Goal: Task Accomplishment & Management: Use online tool/utility

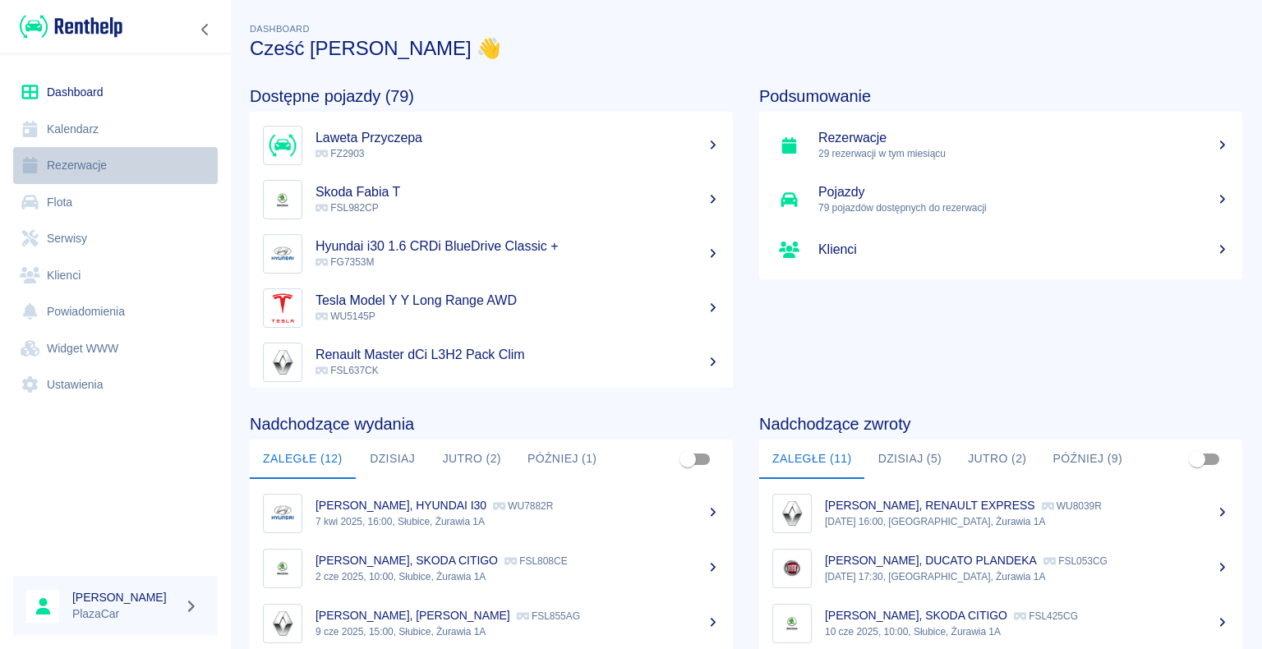
click at [87, 156] on link "Rezerwacje" at bounding box center [115, 165] width 205 height 37
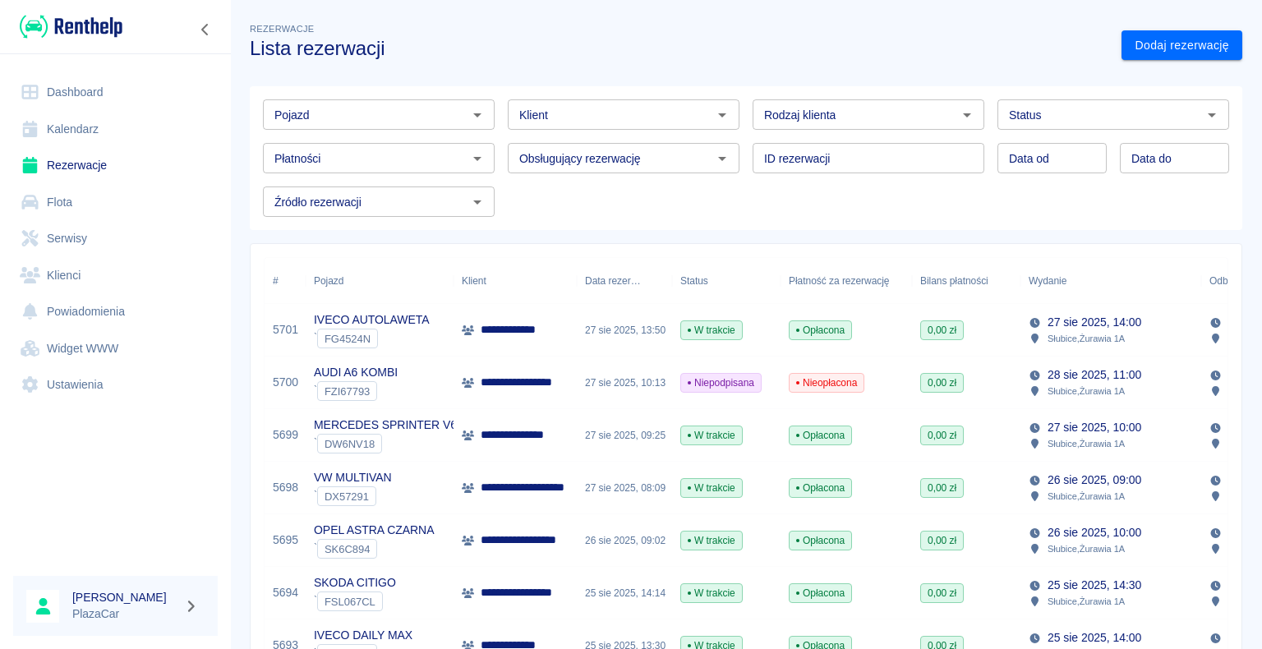
click at [522, 445] on div "**********" at bounding box center [514, 435] width 123 height 53
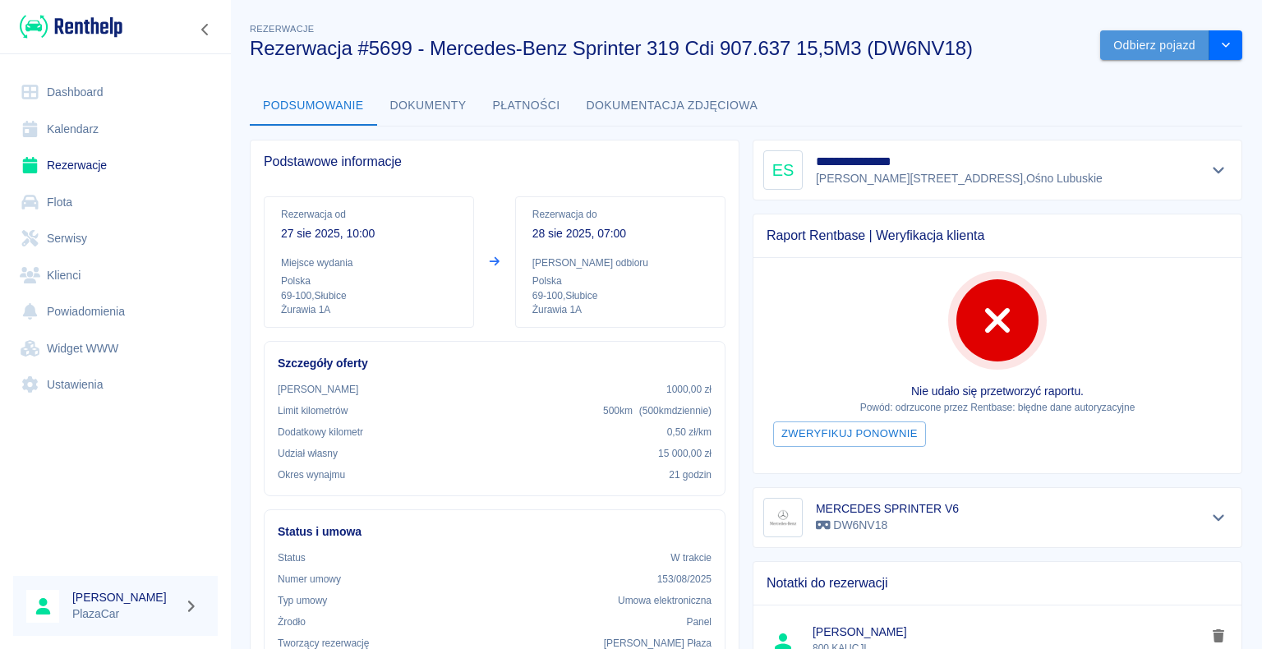
click at [1124, 41] on button "Odbierz pojazd" at bounding box center [1154, 45] width 109 height 30
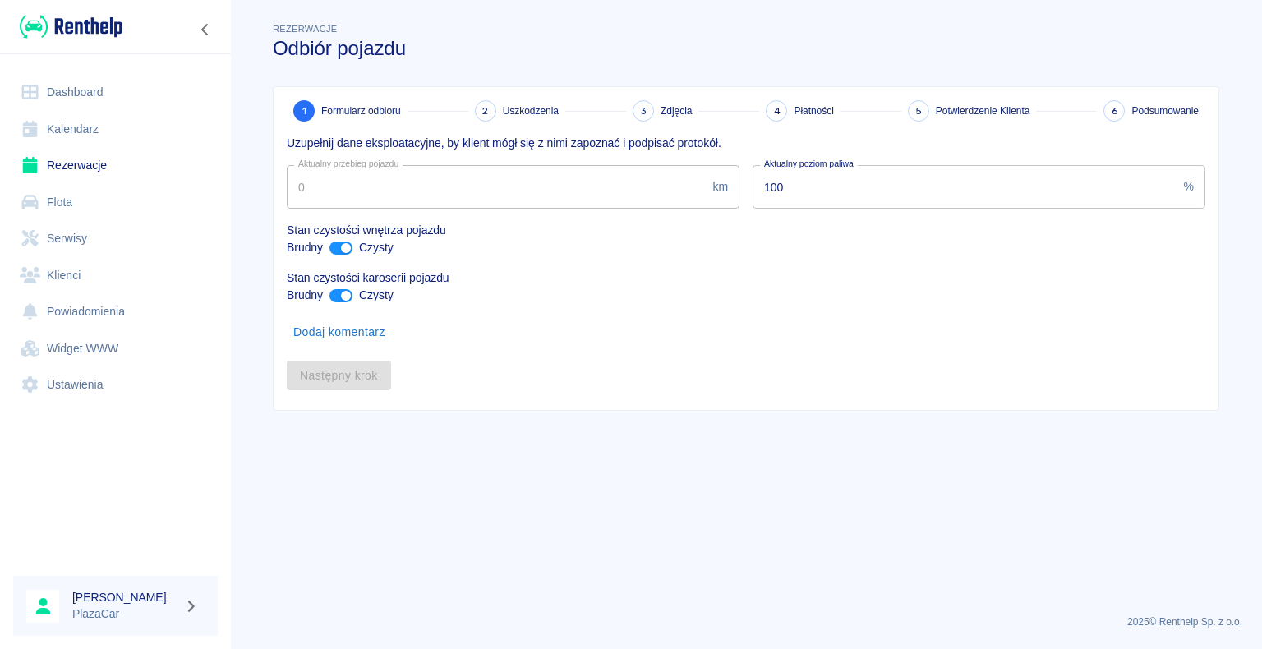
type input "327572"
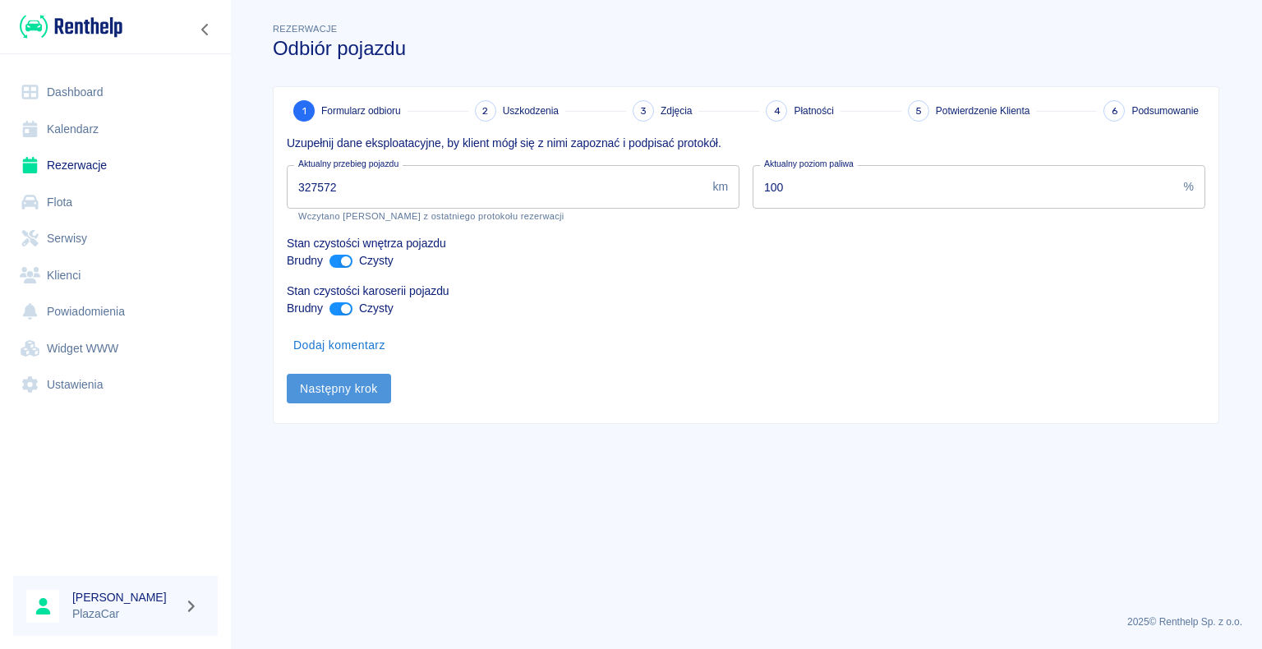
click at [342, 385] on button "Następny krok" at bounding box center [339, 389] width 104 height 30
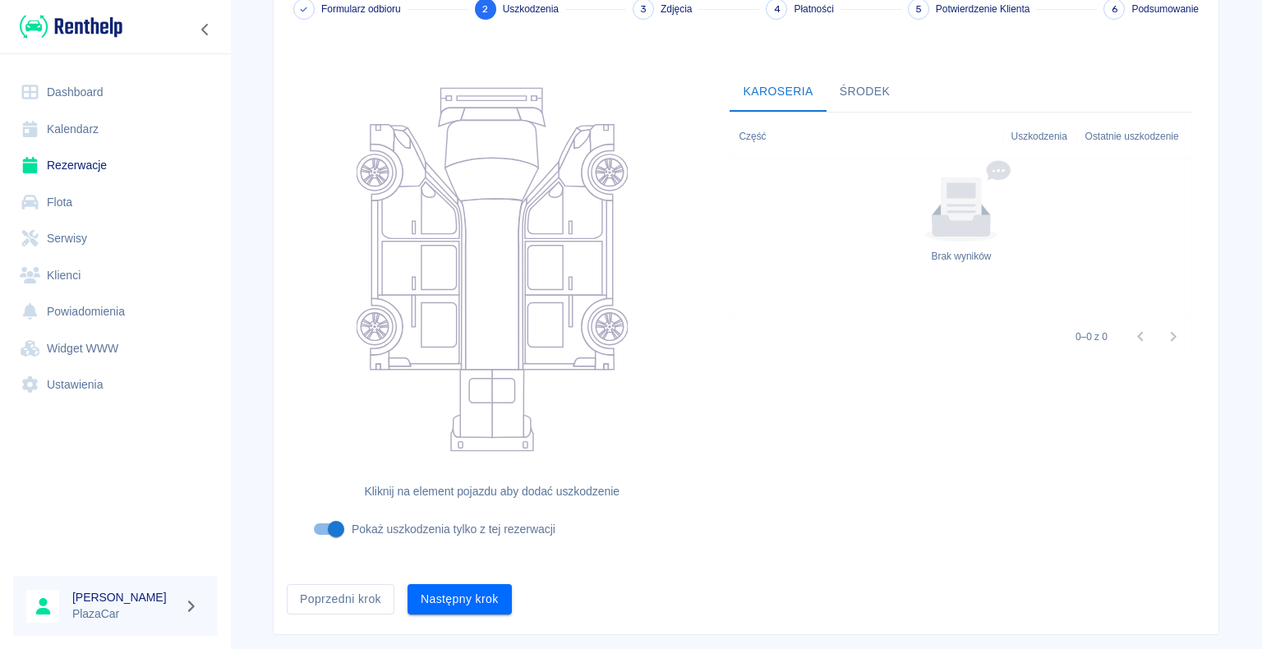
scroll to position [135, 0]
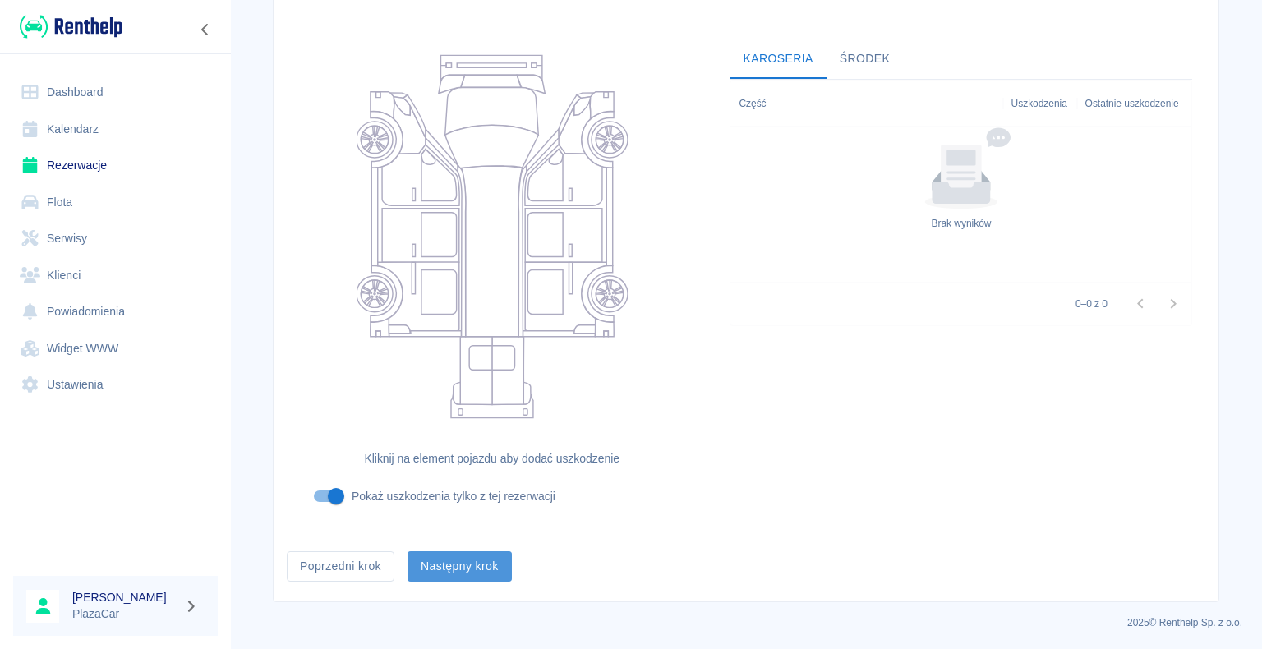
click at [457, 558] on button "Następny krok" at bounding box center [459, 566] width 104 height 30
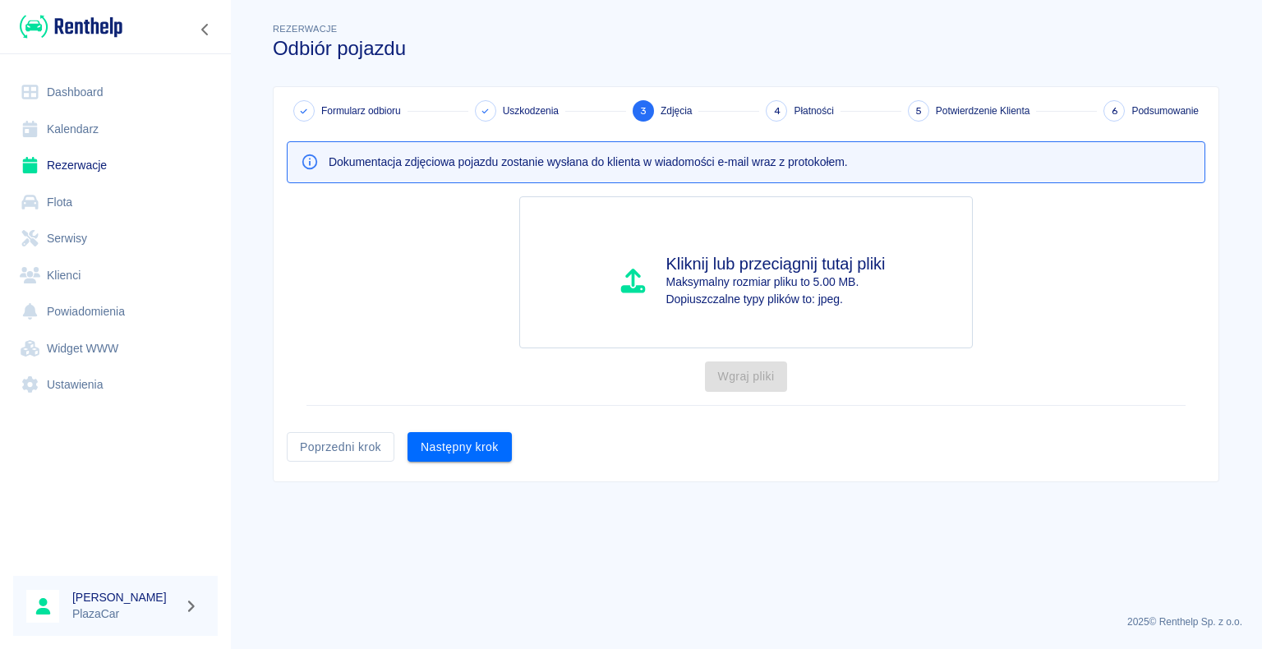
scroll to position [0, 0]
click at [462, 444] on button "Następny krok" at bounding box center [459, 447] width 104 height 30
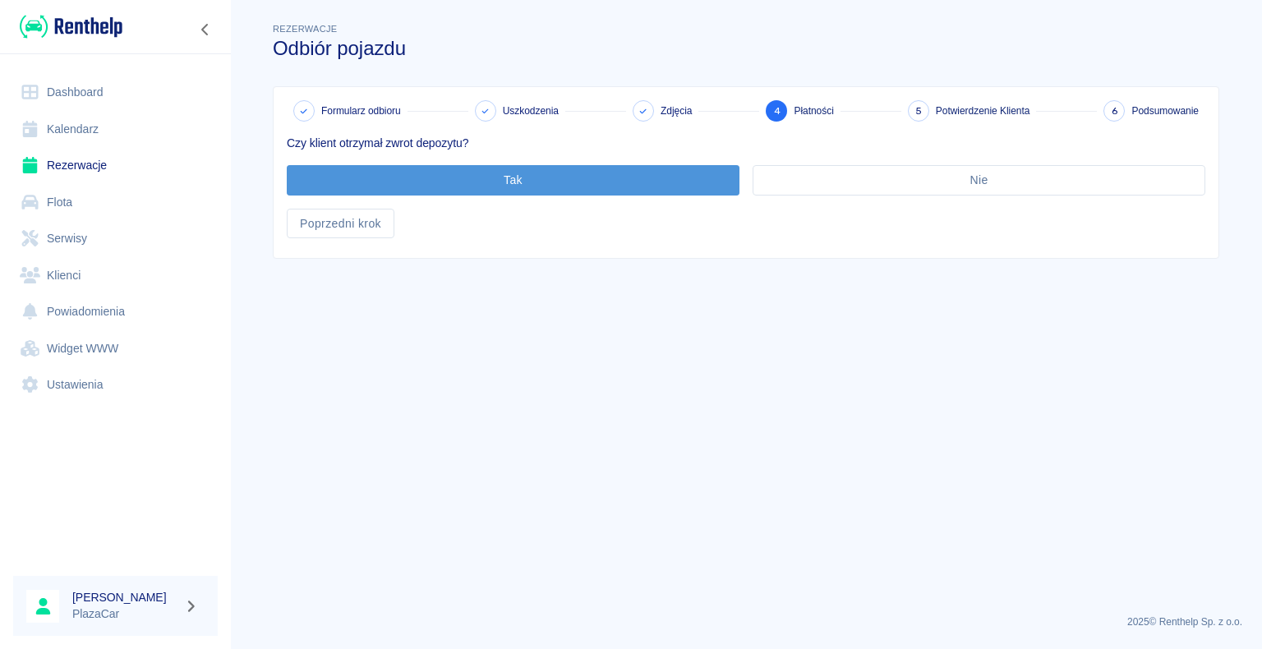
click at [505, 182] on button "Tak" at bounding box center [513, 180] width 453 height 30
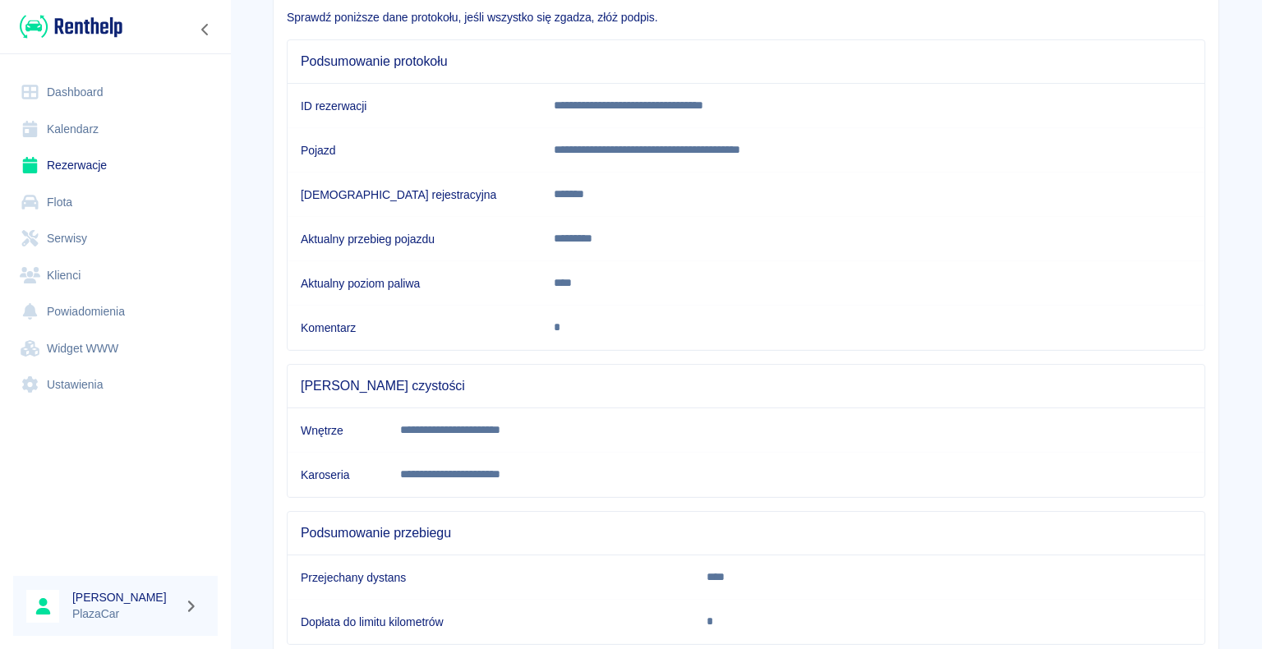
scroll to position [229, 0]
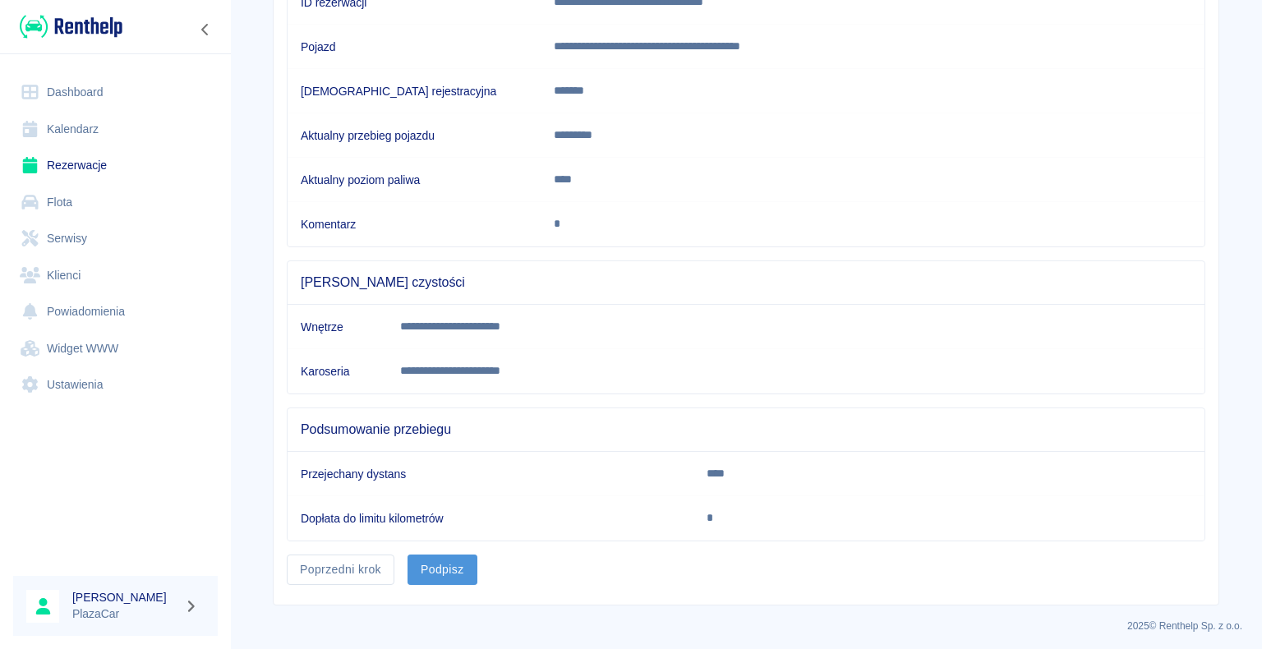
click at [439, 567] on button "Podpisz" at bounding box center [442, 570] width 70 height 30
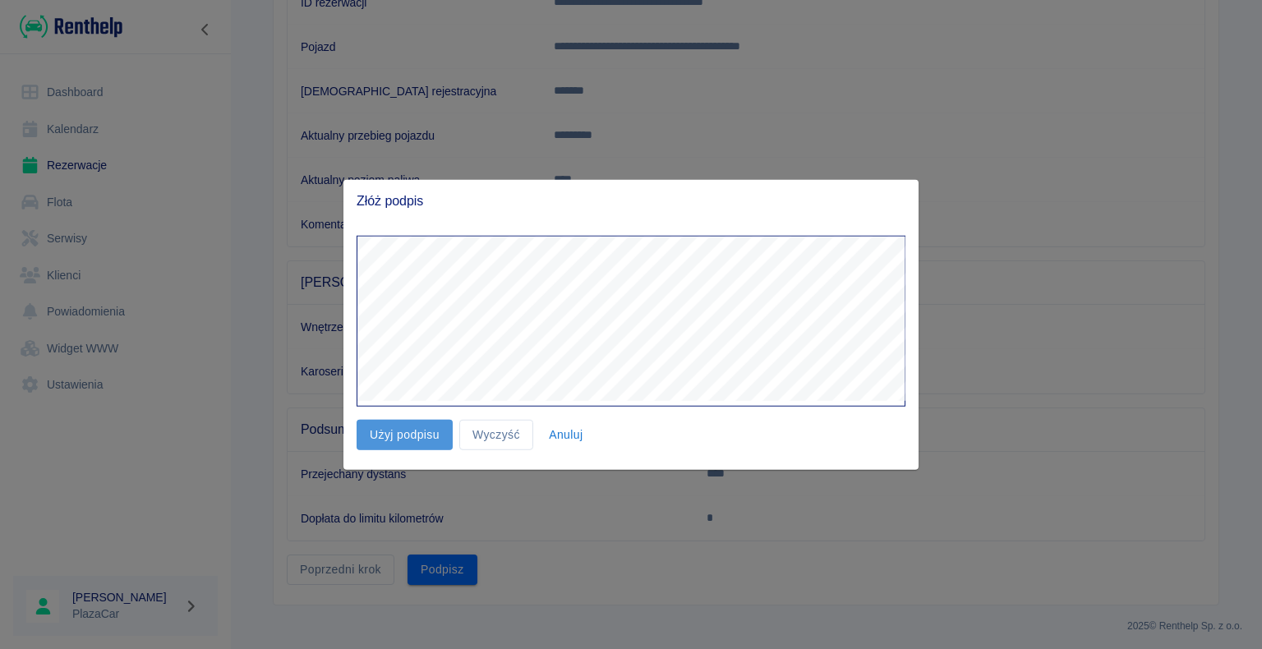
click at [397, 435] on button "Użyj podpisu" at bounding box center [405, 435] width 96 height 30
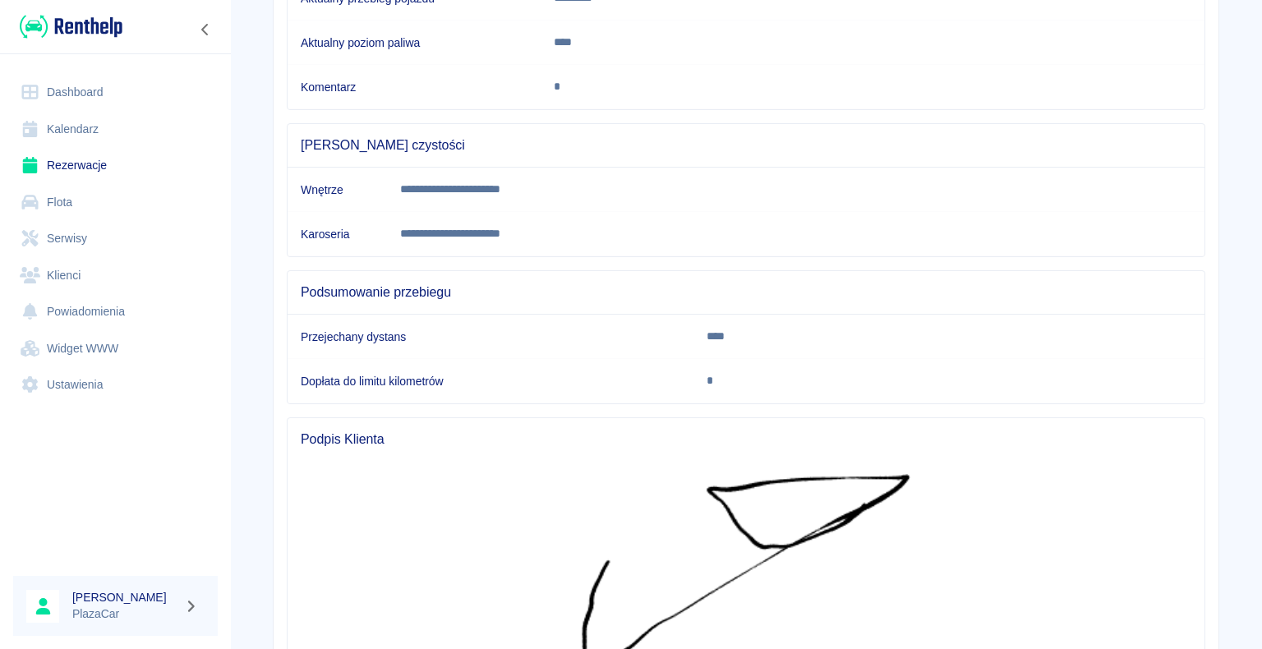
scroll to position [572, 0]
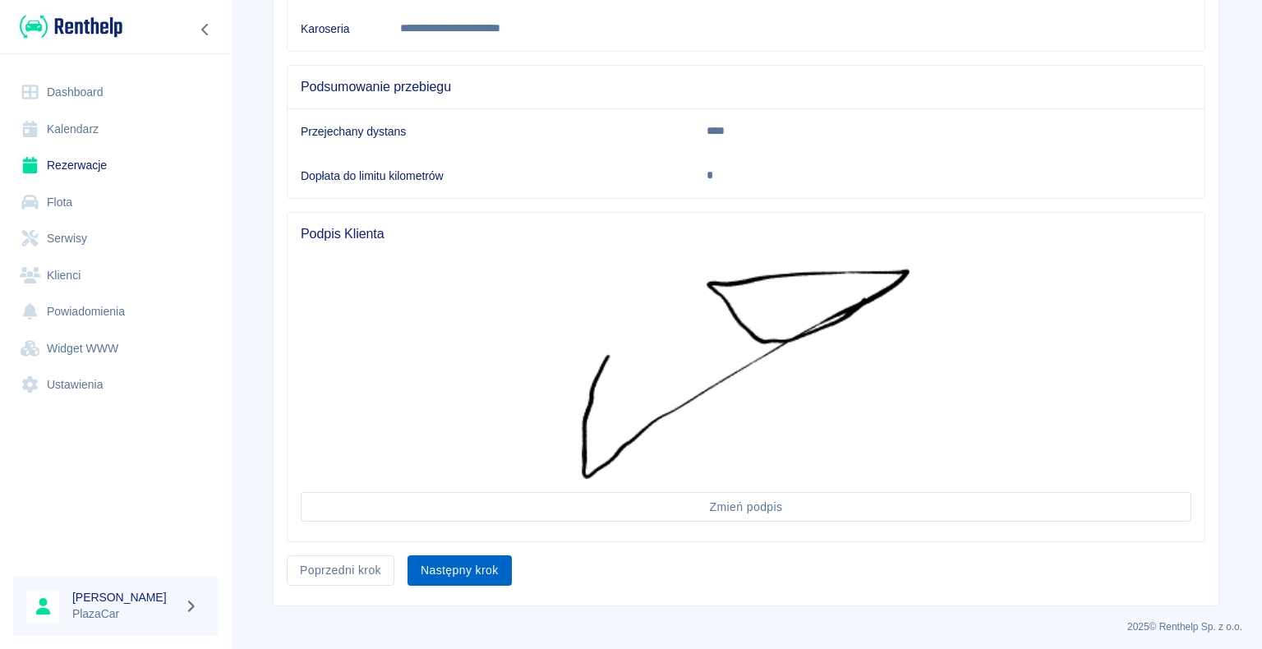
click at [455, 558] on button "Następny krok" at bounding box center [459, 570] width 104 height 30
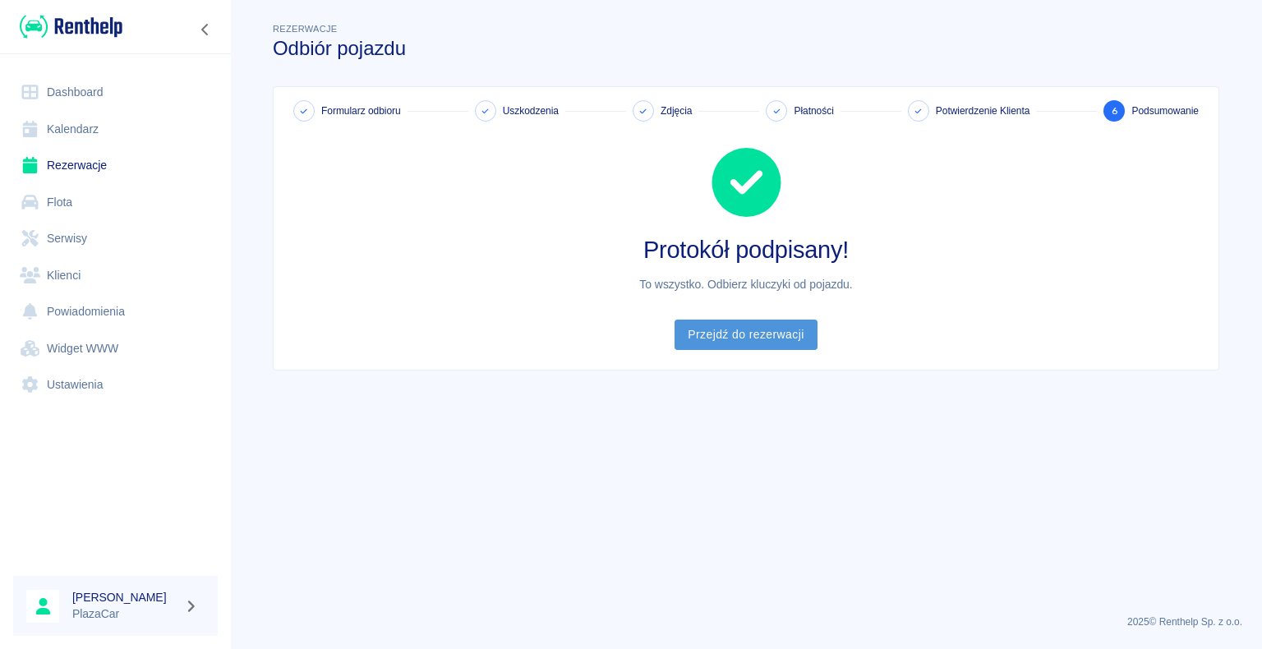
click at [756, 338] on link "Przejdź do rezerwacji" at bounding box center [745, 335] width 142 height 30
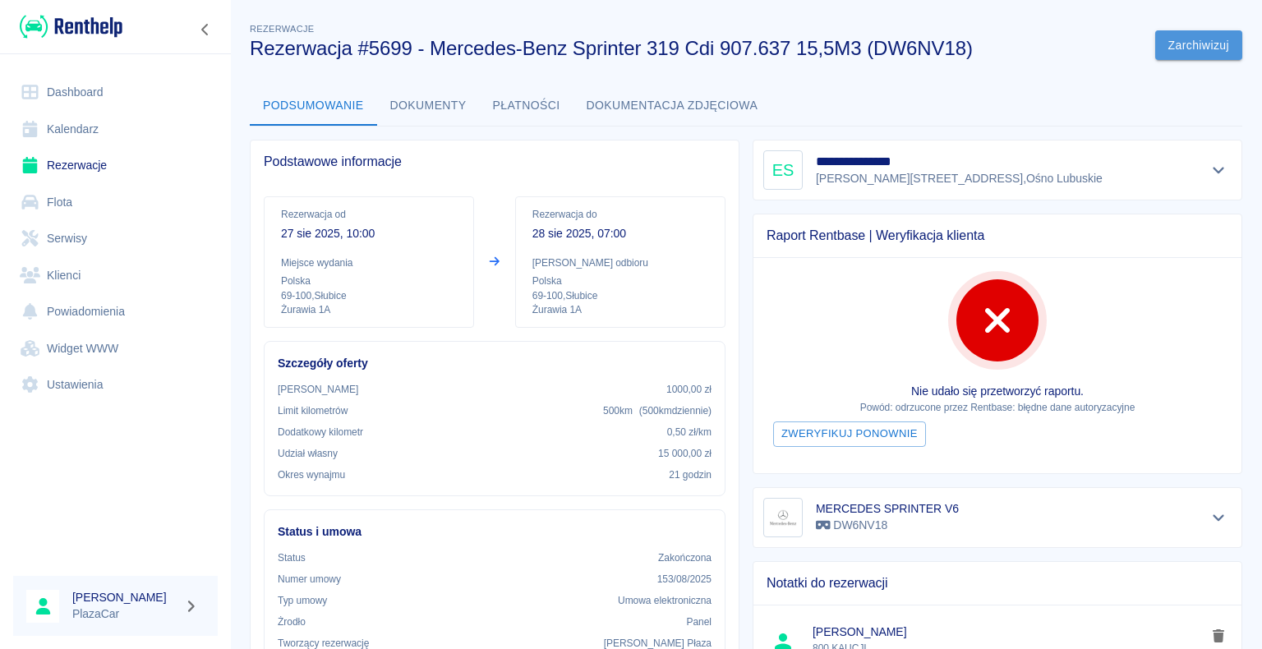
click at [1180, 44] on button "Zarchiwizuj" at bounding box center [1198, 45] width 87 height 30
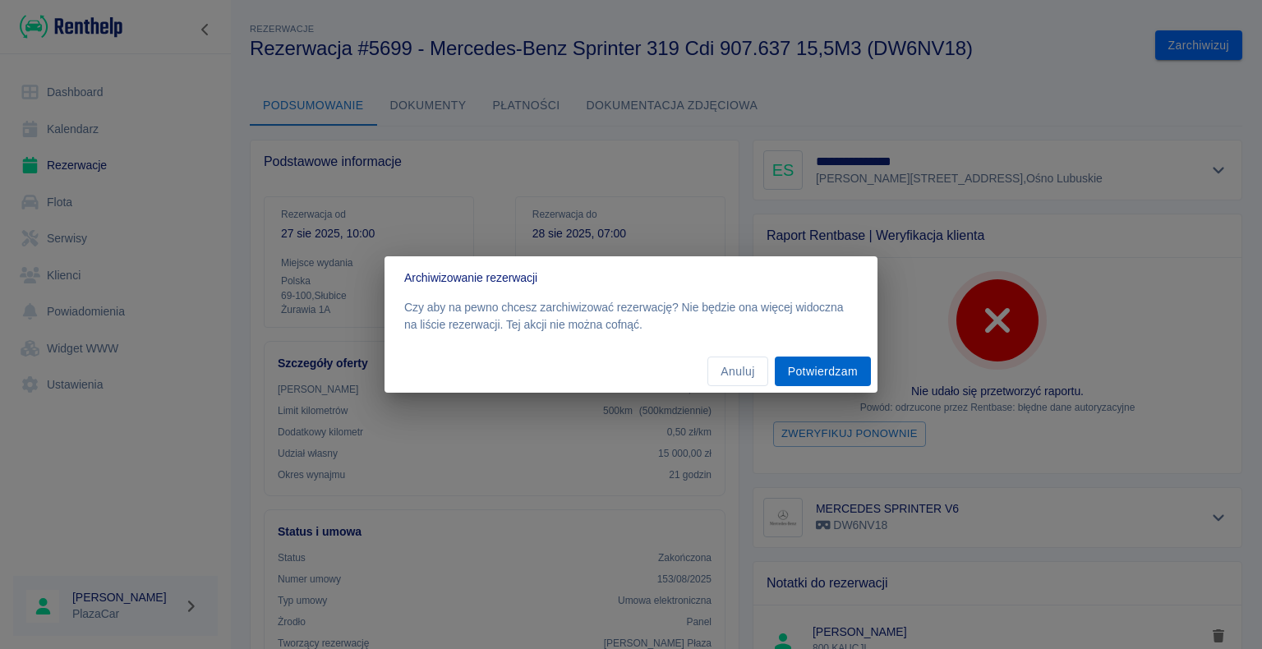
click at [831, 366] on button "Potwierdzam" at bounding box center [823, 372] width 96 height 30
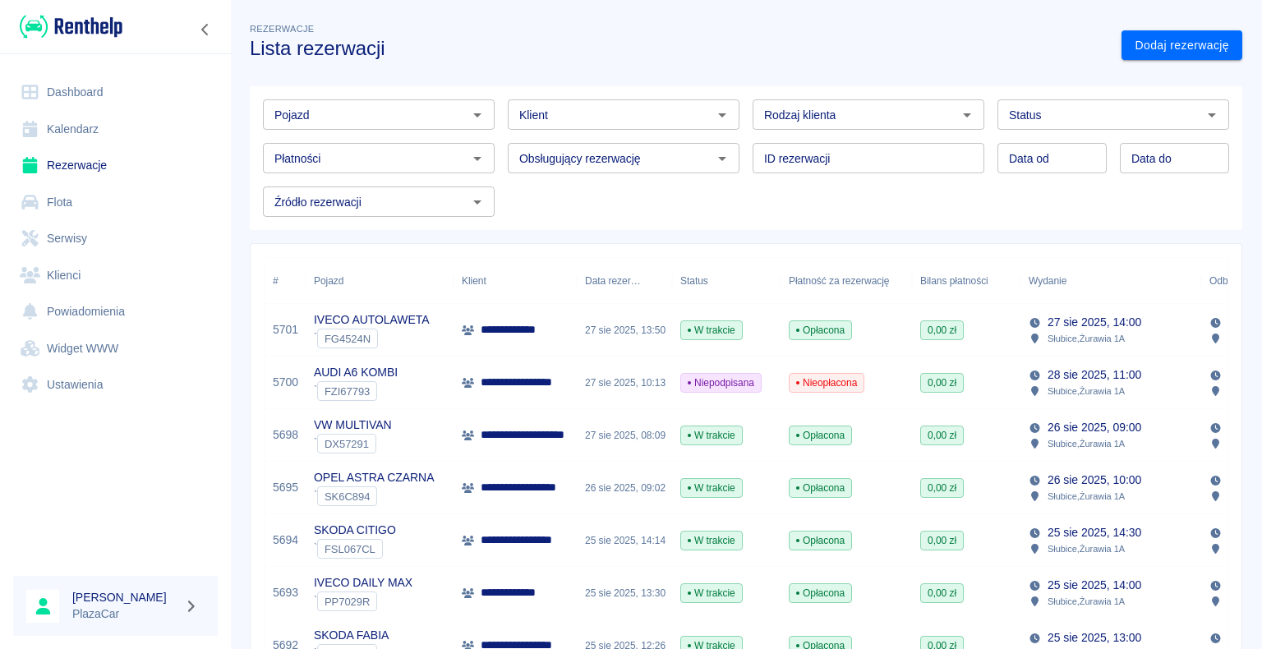
click at [533, 327] on p "**********" at bounding box center [513, 329] width 65 height 17
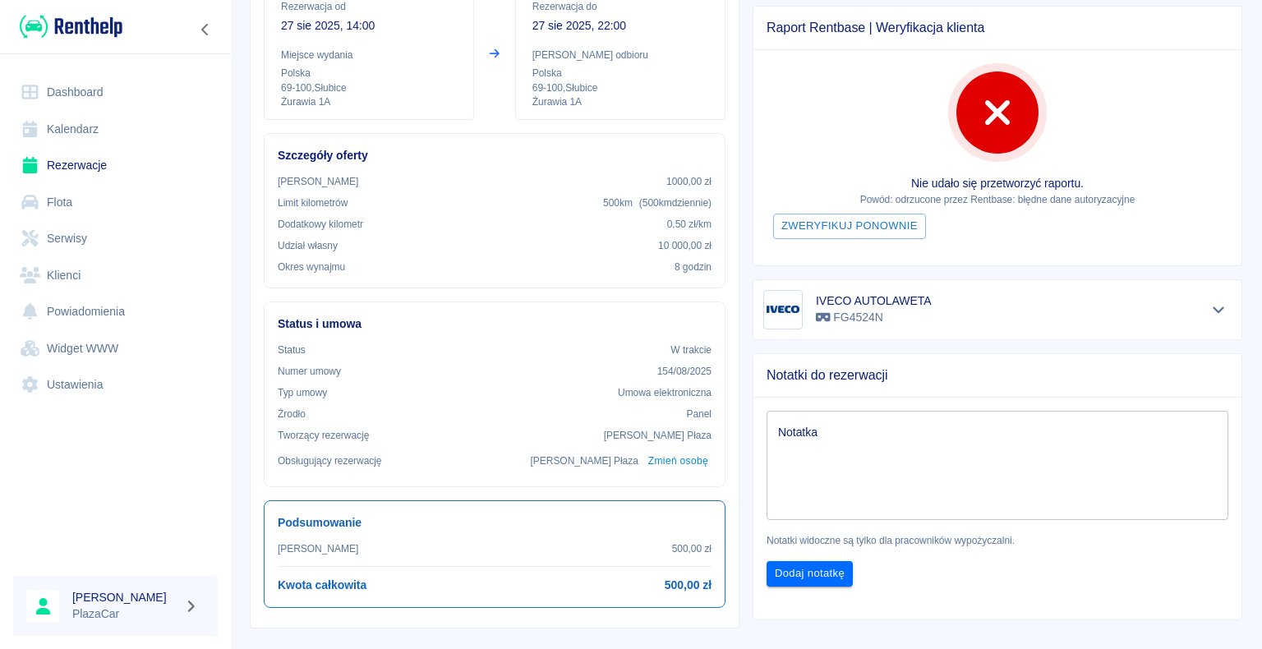
scroll to position [246, 0]
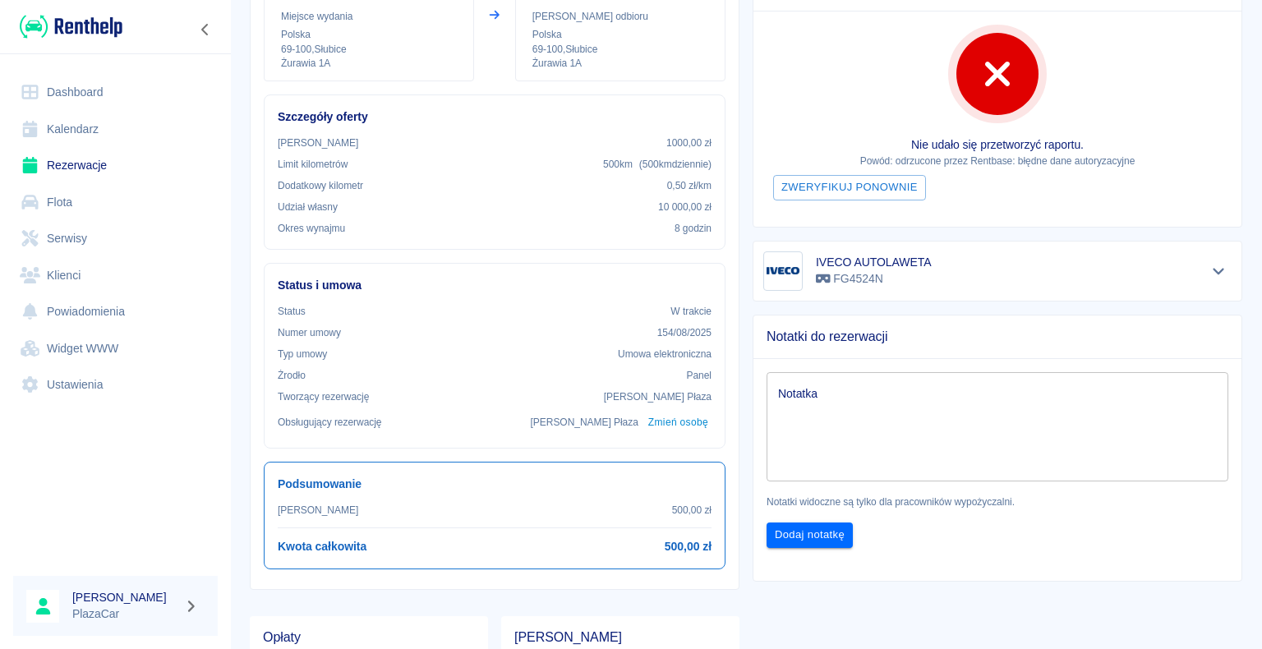
click at [815, 386] on textarea "Notatka" at bounding box center [997, 426] width 439 height 82
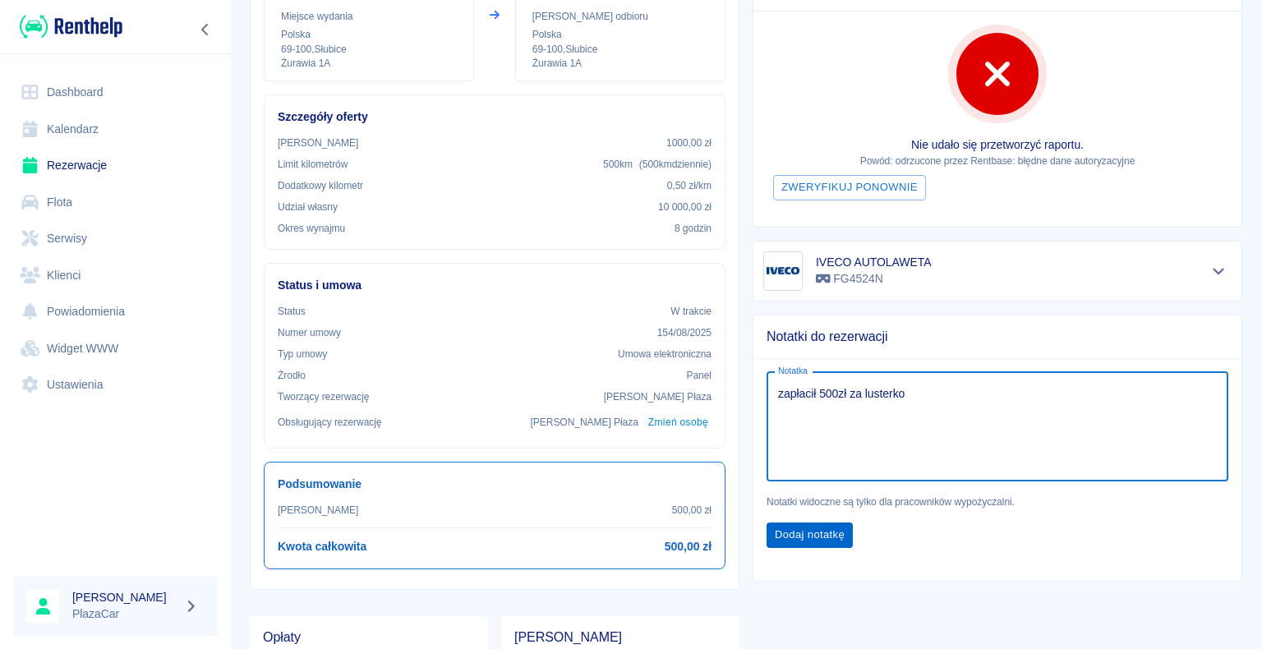
type textarea "zapłacił 500zł za lusterko"
click at [826, 530] on button "Dodaj notatkę" at bounding box center [809, 534] width 86 height 25
